Goal: Check status: Check status

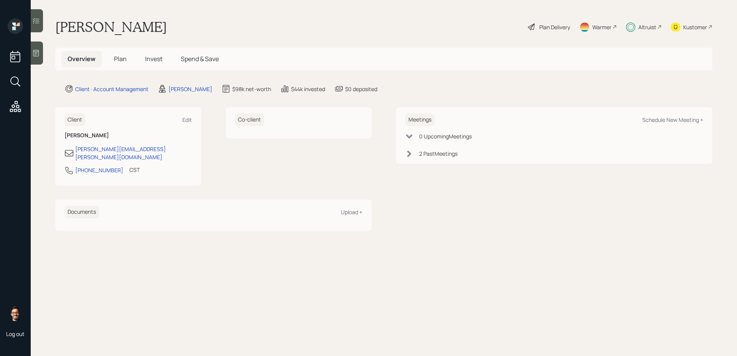
click at [151, 54] on h5 "Invest" at bounding box center [154, 59] width 30 height 17
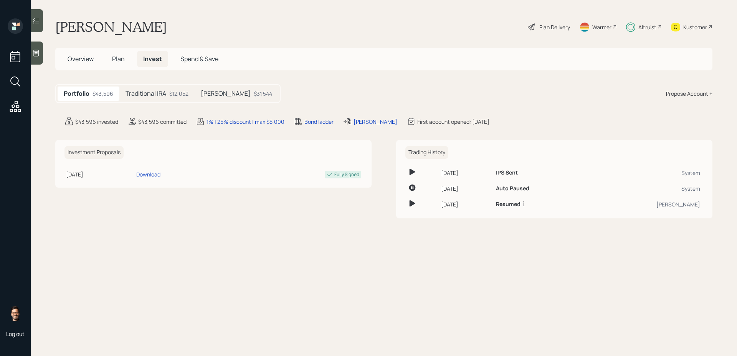
click at [174, 93] on div "$12,052" at bounding box center [178, 93] width 19 height 8
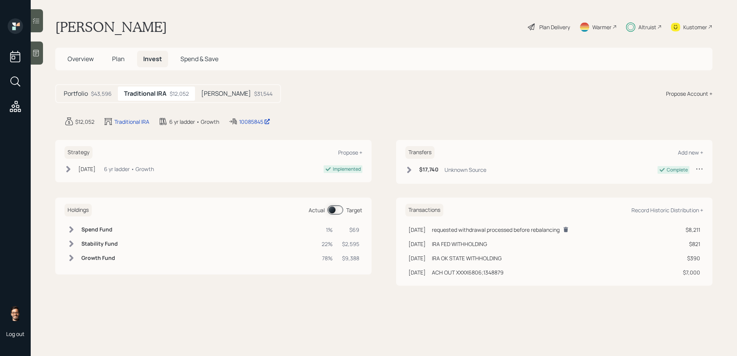
click at [211, 91] on h5 "[PERSON_NAME]" at bounding box center [226, 93] width 50 height 7
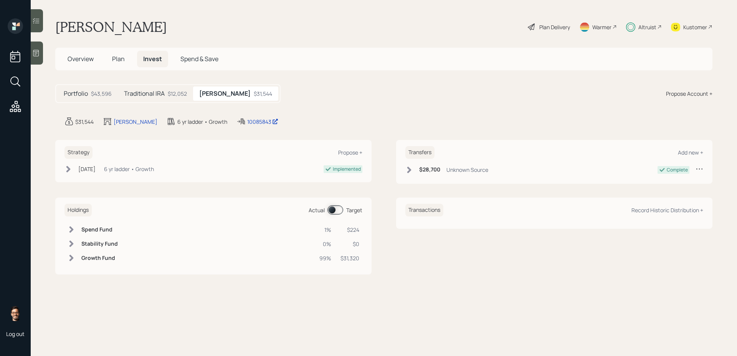
click at [182, 91] on div "$12,052" at bounding box center [177, 93] width 19 height 8
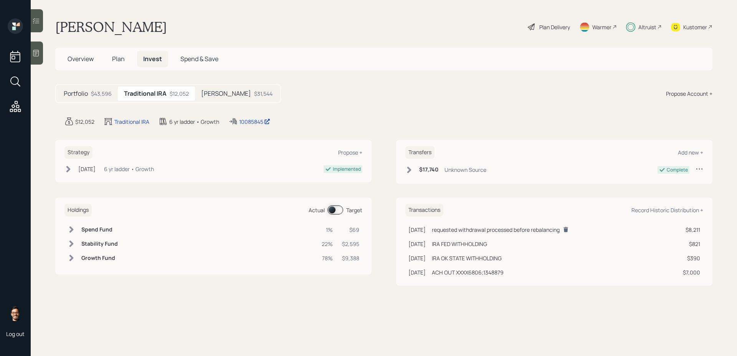
click at [31, 18] on div at bounding box center [37, 20] width 12 height 23
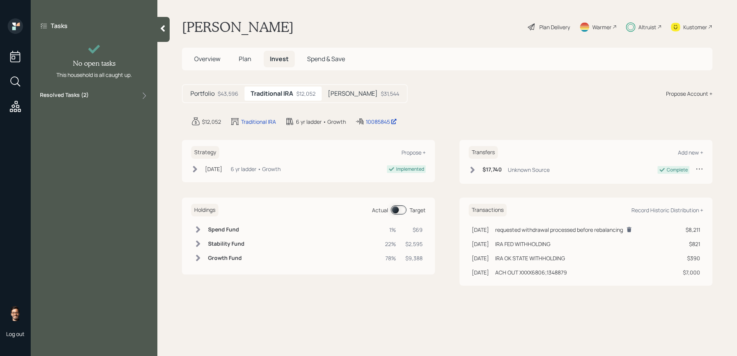
click at [121, 98] on div "Resolved Tasks ( 2 )" at bounding box center [94, 95] width 108 height 9
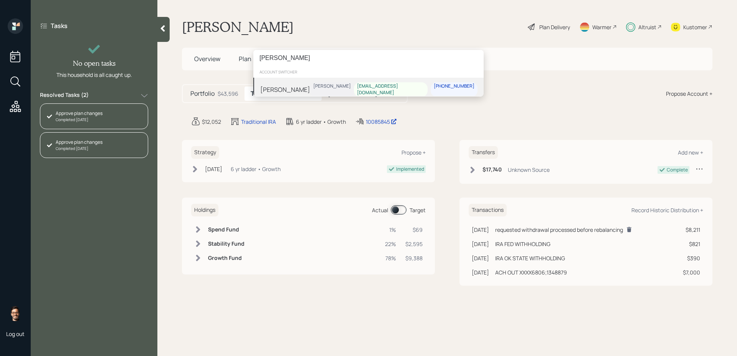
type input "[PERSON_NAME]"
